Goal: Check status: Check status

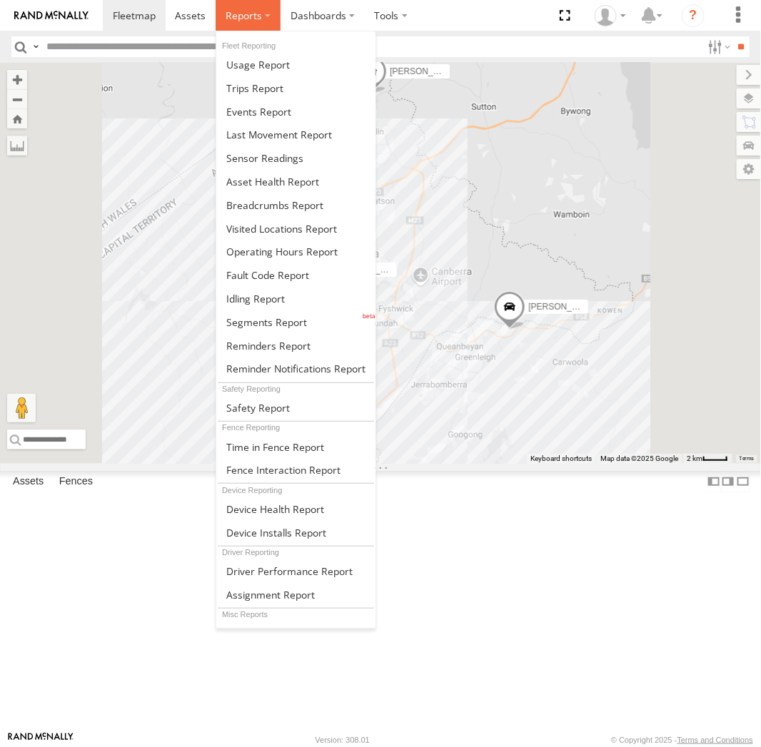
click at [236, 16] on span at bounding box center [244, 16] width 36 height 14
click at [256, 211] on link at bounding box center [295, 205] width 159 height 24
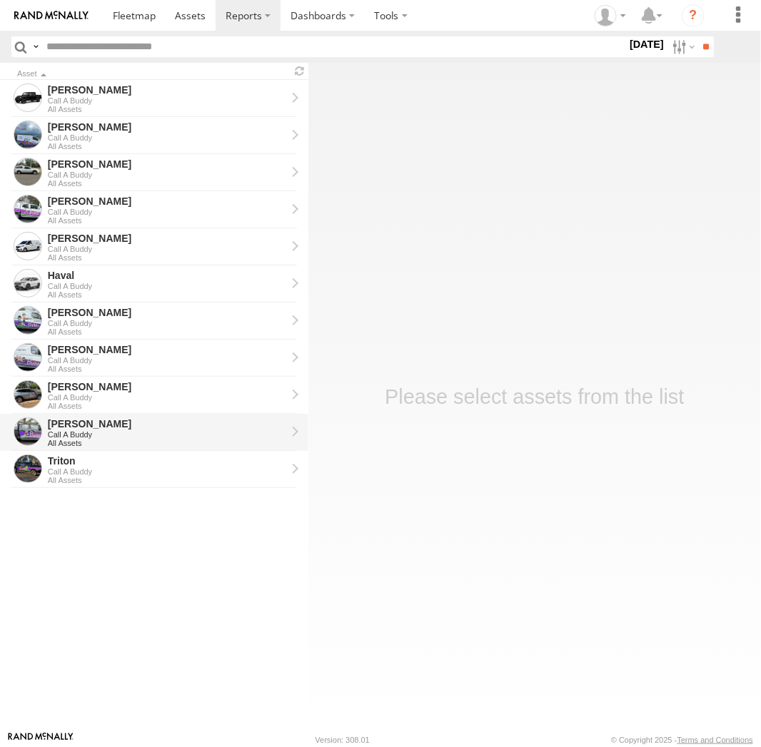
click at [64, 436] on div "Call A Buddy" at bounding box center [167, 435] width 238 height 9
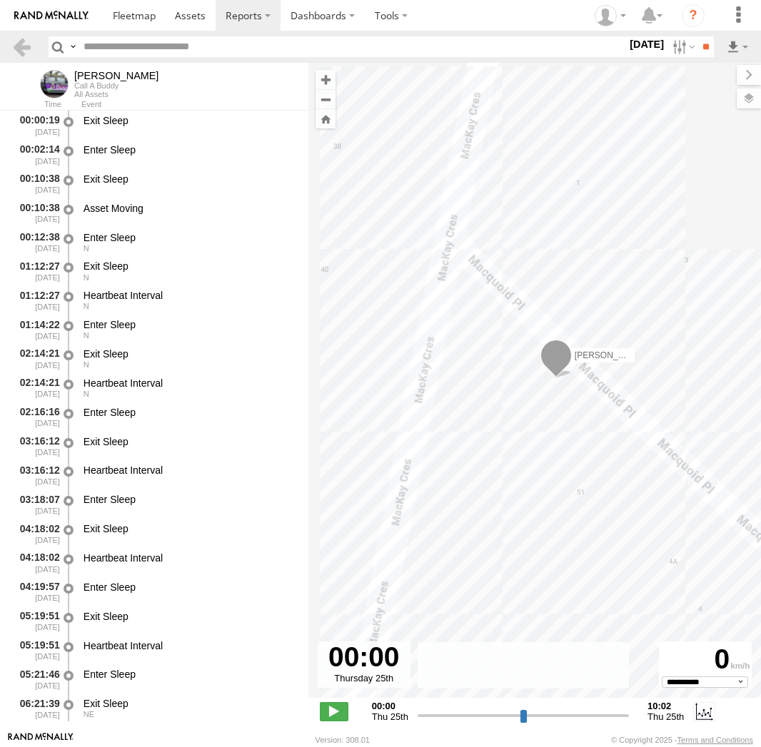
select select "**********"
click at [0, 0] on label at bounding box center [0, 0] width 0 height 0
click at [712, 49] on input "**" at bounding box center [706, 46] width 16 height 21
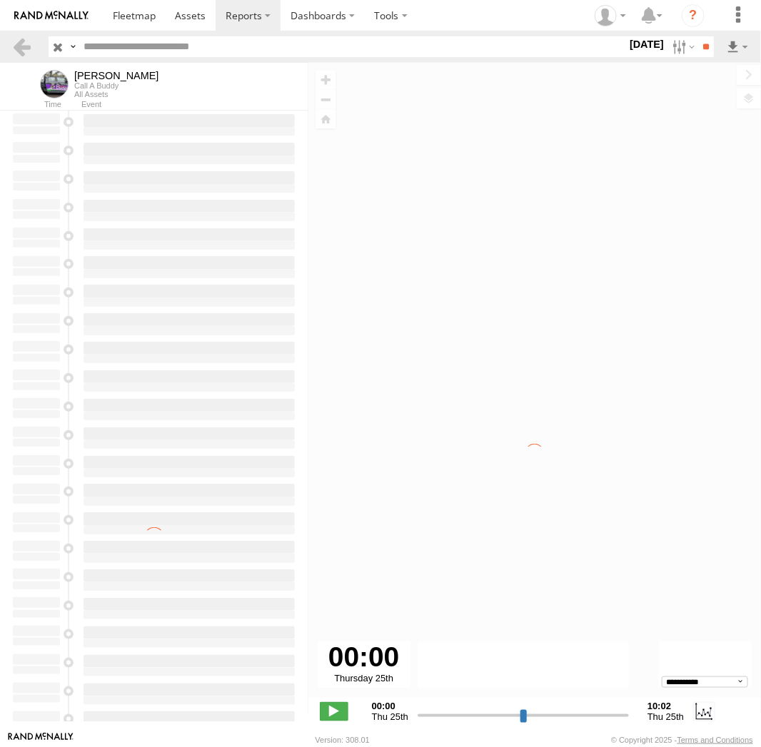
type input "**********"
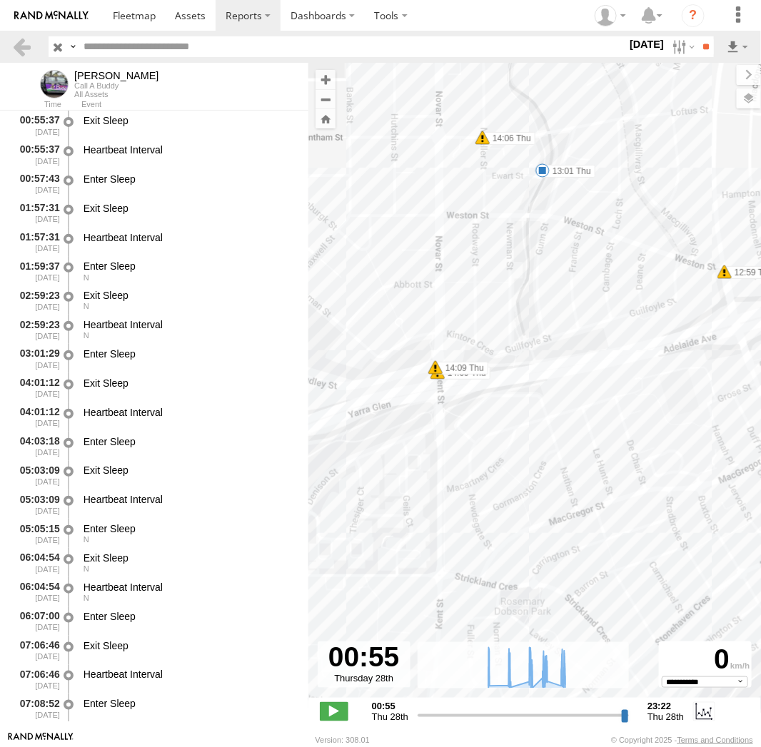
drag, startPoint x: 542, startPoint y: 290, endPoint x: 571, endPoint y: 368, distance: 83.1
click at [570, 368] on div "Kyle 08:19 Thu 08:27 Thu 10:21 Thu 10:27 Thu 10:27 Thu 10:41 Thu 12:42 Thu 12:4…" at bounding box center [534, 388] width 453 height 650
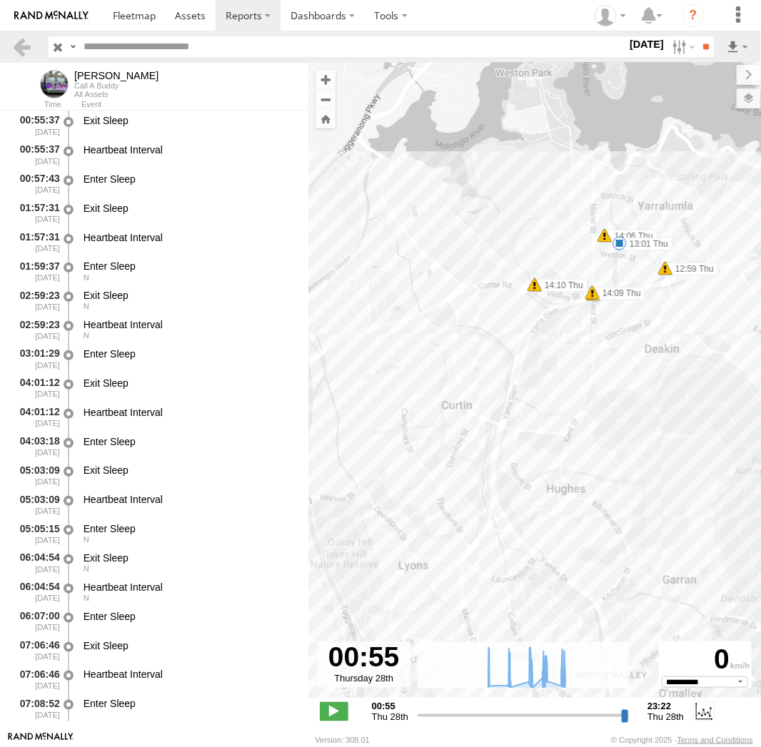
drag, startPoint x: 673, startPoint y: 411, endPoint x: 673, endPoint y: 368, distance: 42.8
click at [673, 368] on div "Kyle 08:19 Thu 08:27 Thu 10:21 Thu 10:27 Thu 10:27 Thu 10:41 Thu 12:42 Thu 12:4…" at bounding box center [534, 388] width 453 height 650
click at [618, 242] on span at bounding box center [620, 243] width 14 height 14
click at [618, 233] on div "13:01 Thu 28th Aug 14:05 Thu 28th Aug 1 3 9 Ewart St Yarralumla" at bounding box center [620, 194] width 170 height 76
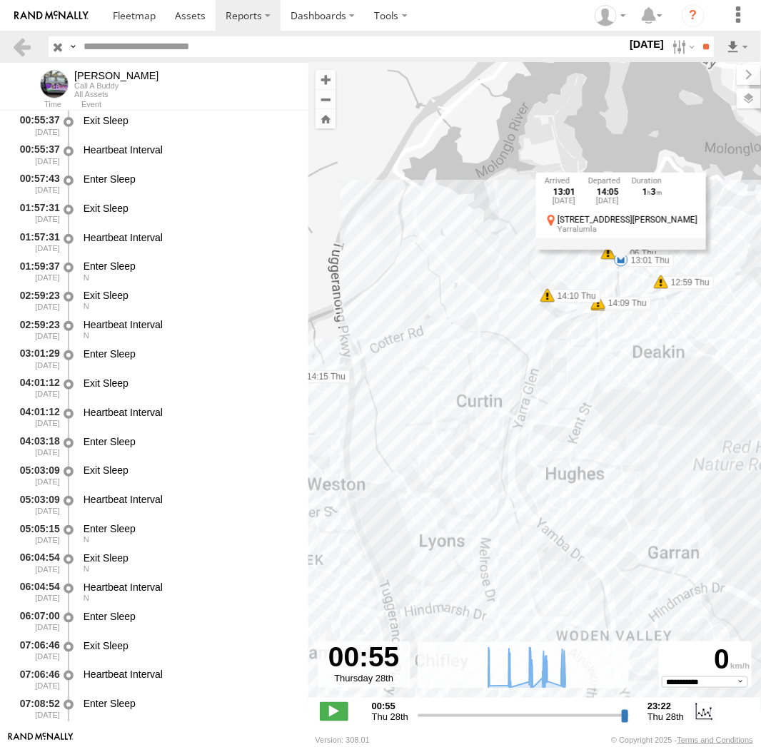
click at [633, 381] on div "Kyle 08:19 Thu 08:27 Thu 10:21 Thu 10:27 Thu 10:27 Thu 10:41 Thu 12:42 Thu 12:4…" at bounding box center [534, 388] width 453 height 650
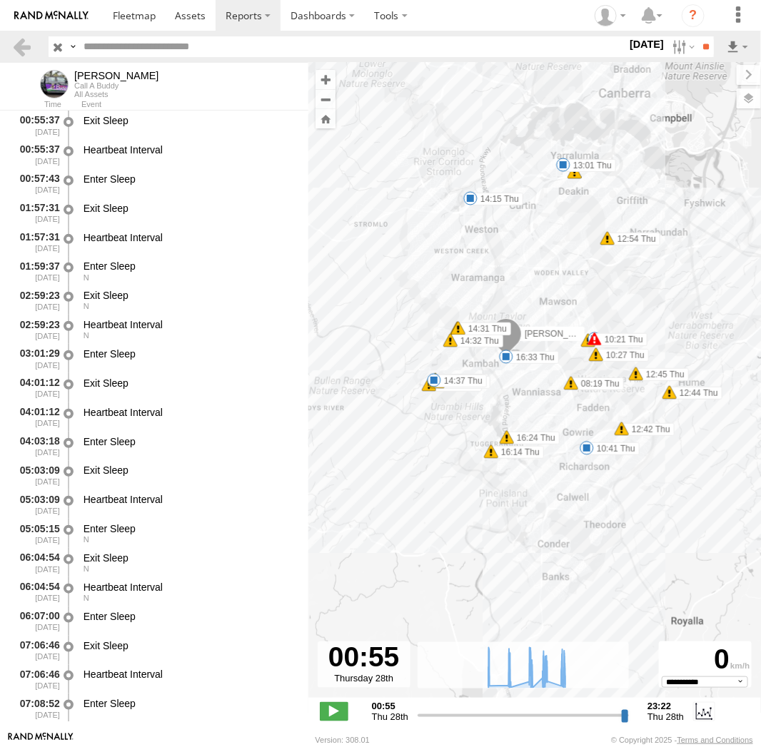
drag, startPoint x: 647, startPoint y: 529, endPoint x: 556, endPoint y: 291, distance: 255.1
click at [556, 291] on div "Kyle 08:19 Thu 08:27 Thu 10:21 Thu 10:27 Thu 10:27 Thu 10:41 Thu 12:42 Thu 12:4…" at bounding box center [534, 388] width 453 height 650
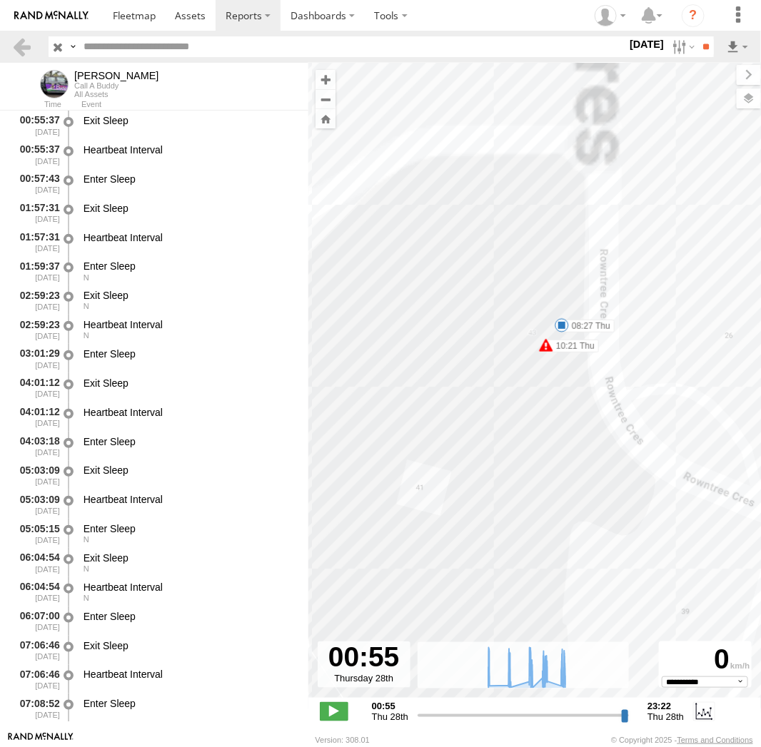
drag, startPoint x: 560, startPoint y: 115, endPoint x: 598, endPoint y: 468, distance: 354.7
click at [600, 478] on div "Kyle 08:19 Thu 08:27 Thu 10:21 Thu 10:27 Thu 10:27 Thu 10:41 Thu 12:42 Thu 12:4…" at bounding box center [534, 388] width 453 height 650
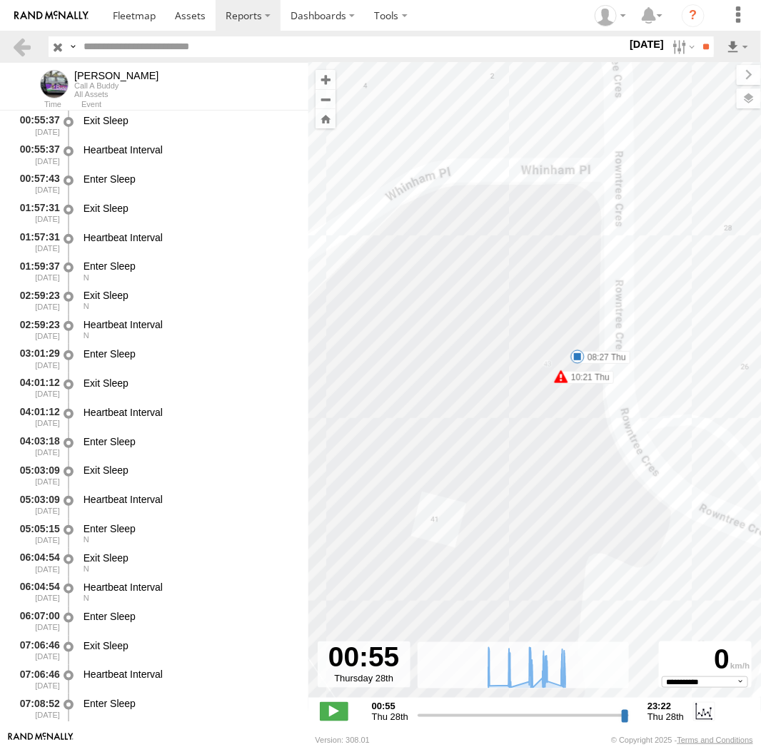
click at [580, 352] on span at bounding box center [577, 357] width 14 height 14
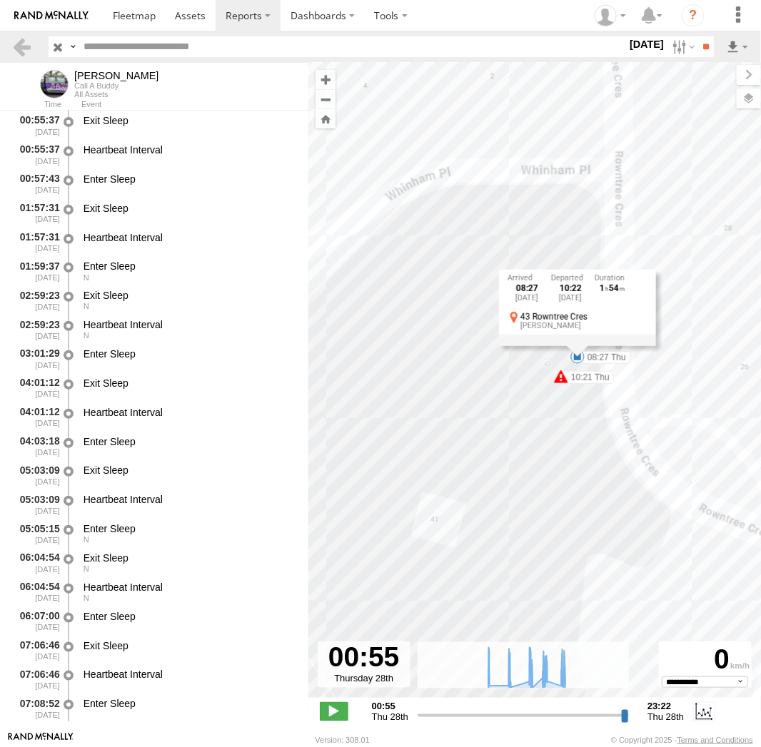
click at [577, 346] on div "08:27 Thu 28th Aug 10:22 Thu 28th Aug 1 54 43 Rowntree Cres Isaacs" at bounding box center [577, 308] width 157 height 76
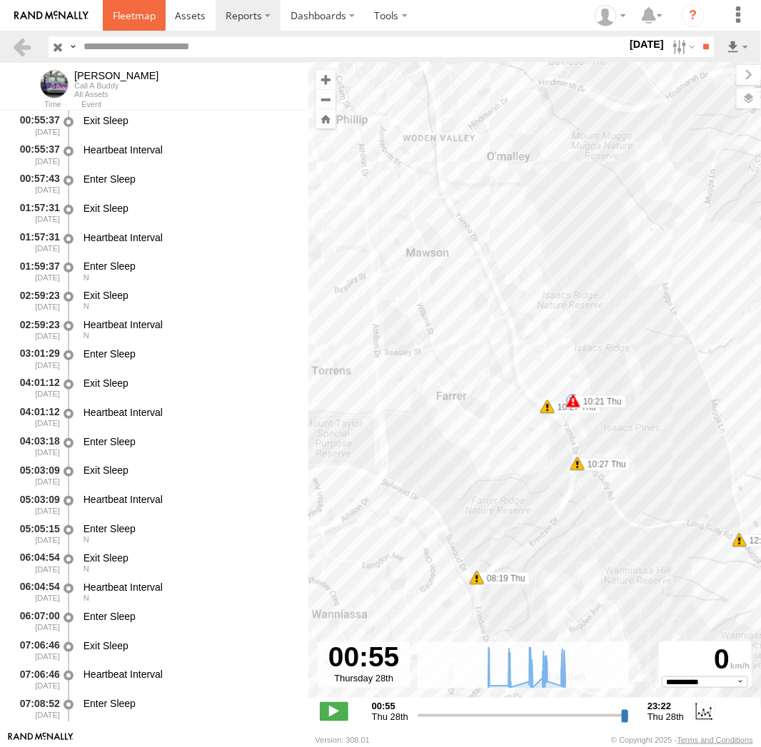
click at [117, 19] on span at bounding box center [134, 16] width 43 height 14
